Goal: Check status

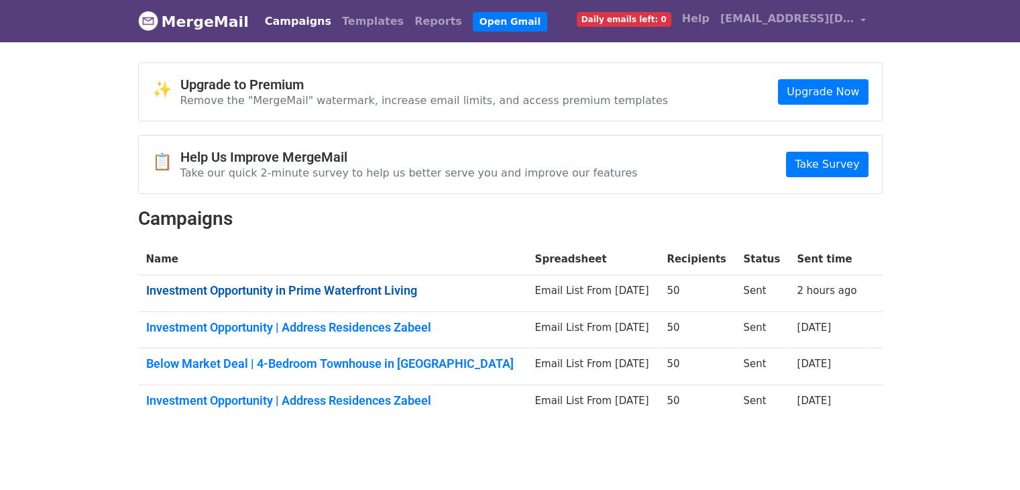
click at [370, 287] on link "Investment Opportunity in Prime Waterfront Living" at bounding box center [332, 290] width 373 height 15
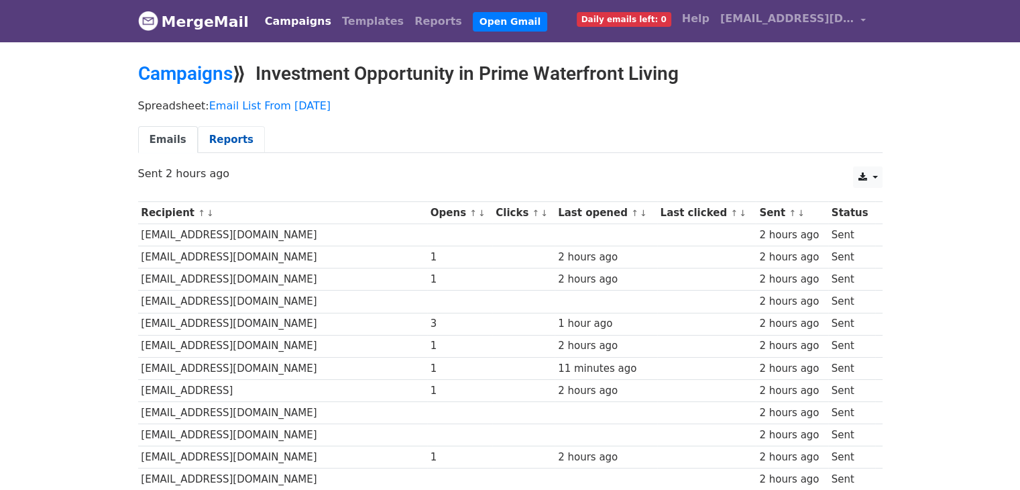
click at [227, 135] on link "Reports" at bounding box center [231, 139] width 67 height 27
